Goal: Information Seeking & Learning: Learn about a topic

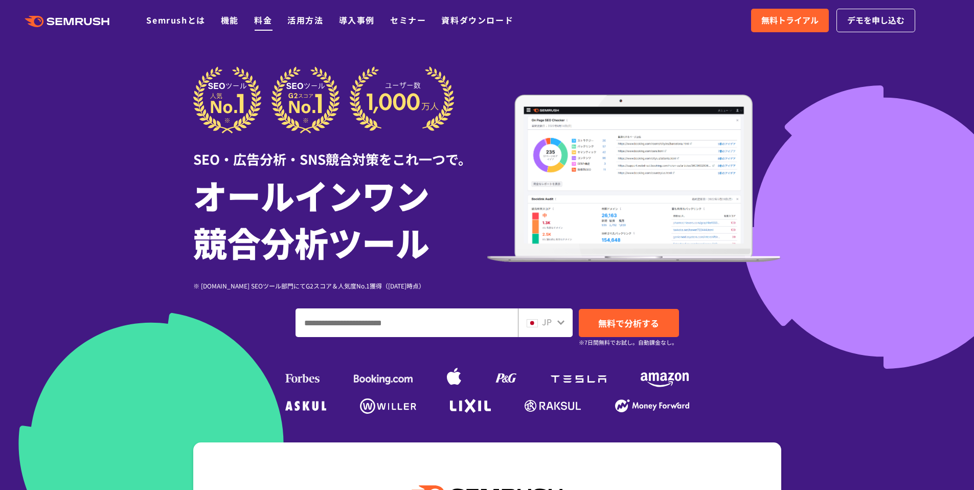
click at [264, 21] on link "料金" at bounding box center [263, 20] width 18 height 12
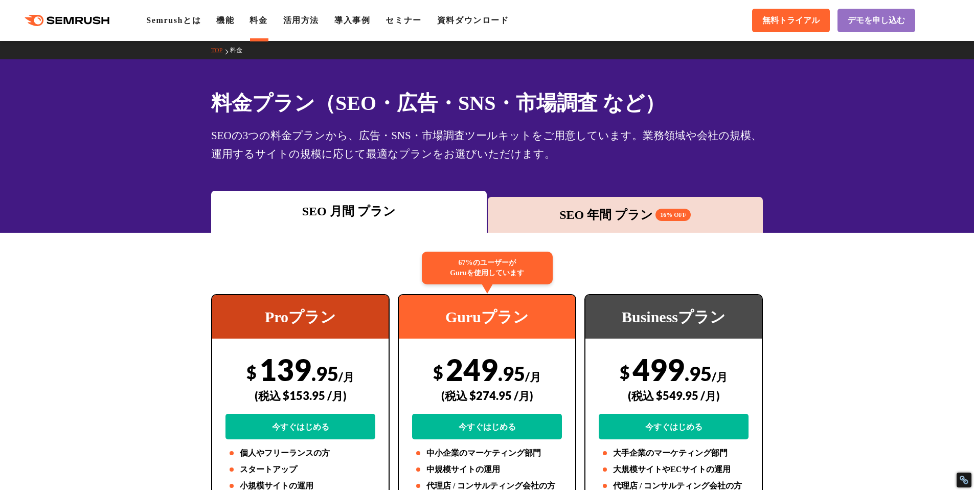
click at [243, 22] on ul "Semrushとは 機能 料金 活用方法 導入事例 セミナー 資料ダウンロード" at bounding box center [335, 20] width 378 height 12
click at [234, 21] on link "機能" at bounding box center [225, 20] width 18 height 9
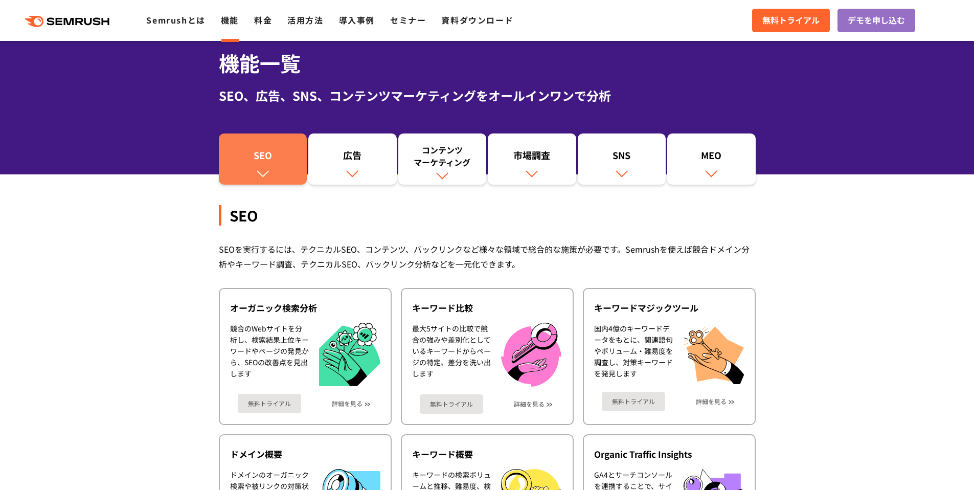
scroll to position [93, 0]
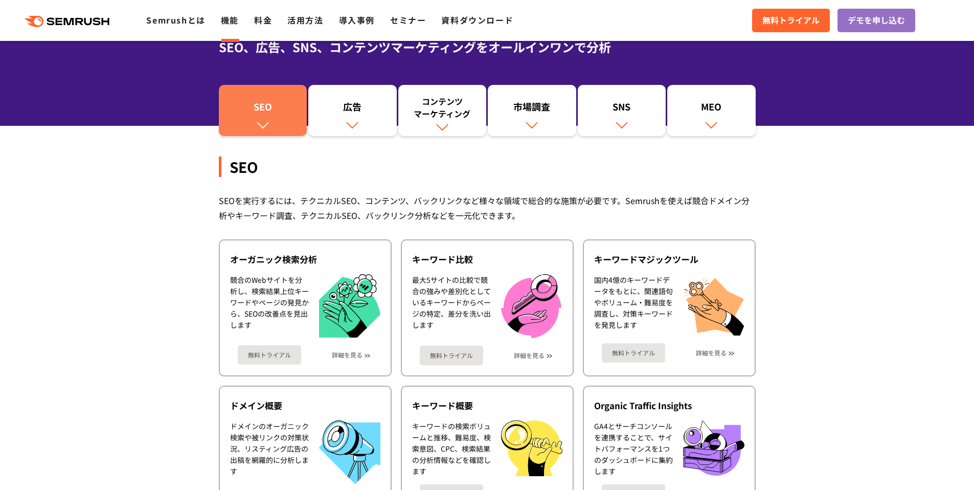
click at [295, 112] on div "SEO" at bounding box center [263, 108] width 78 height 17
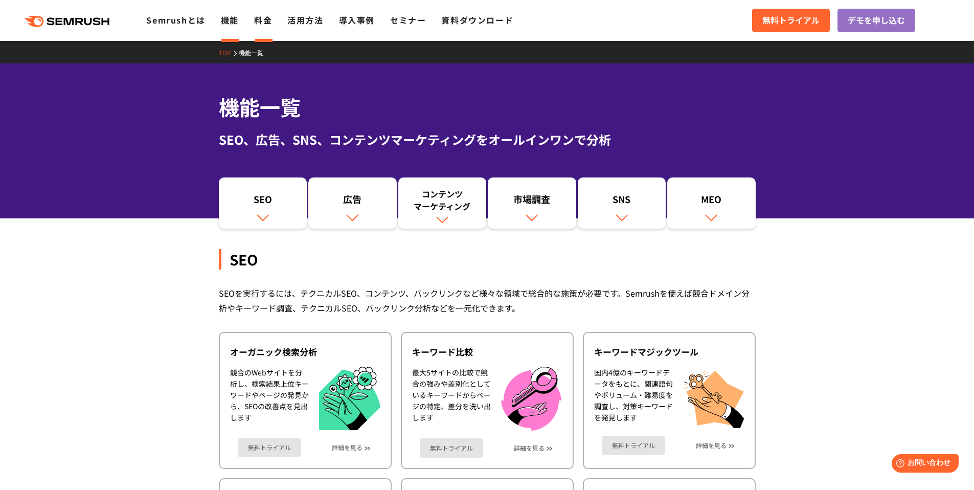
click at [268, 17] on link "料金" at bounding box center [263, 20] width 18 height 12
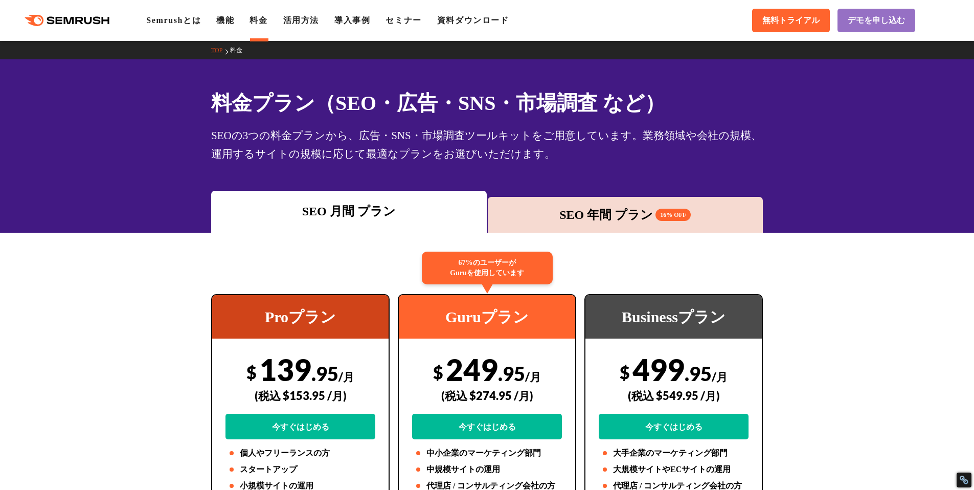
scroll to position [94, 0]
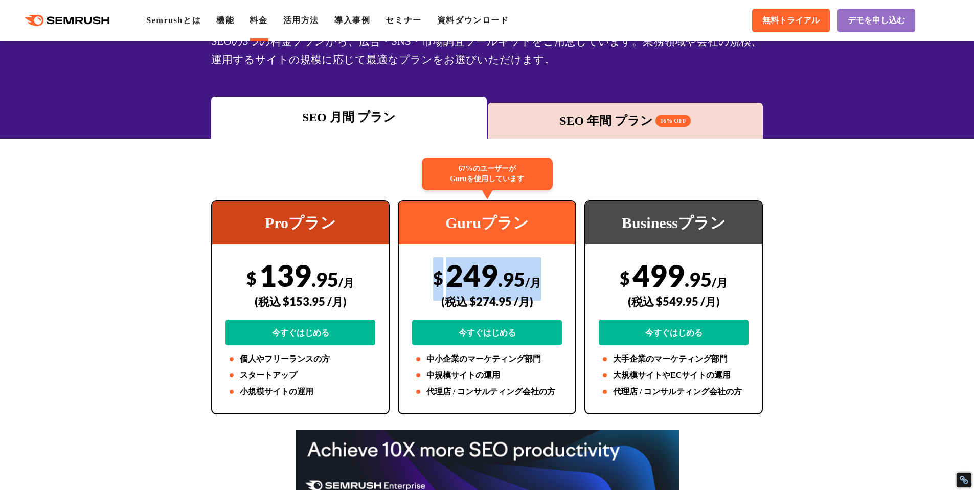
drag, startPoint x: 437, startPoint y: 277, endPoint x: 541, endPoint y: 282, distance: 104.4
click at [541, 282] on div "$ 249 .95 /月 (税込 $274.95 /月) 今すぐはじめる" at bounding box center [487, 301] width 150 height 88
copy div "$ 249 .95 /月"
